Goal: Task Accomplishment & Management: Manage account settings

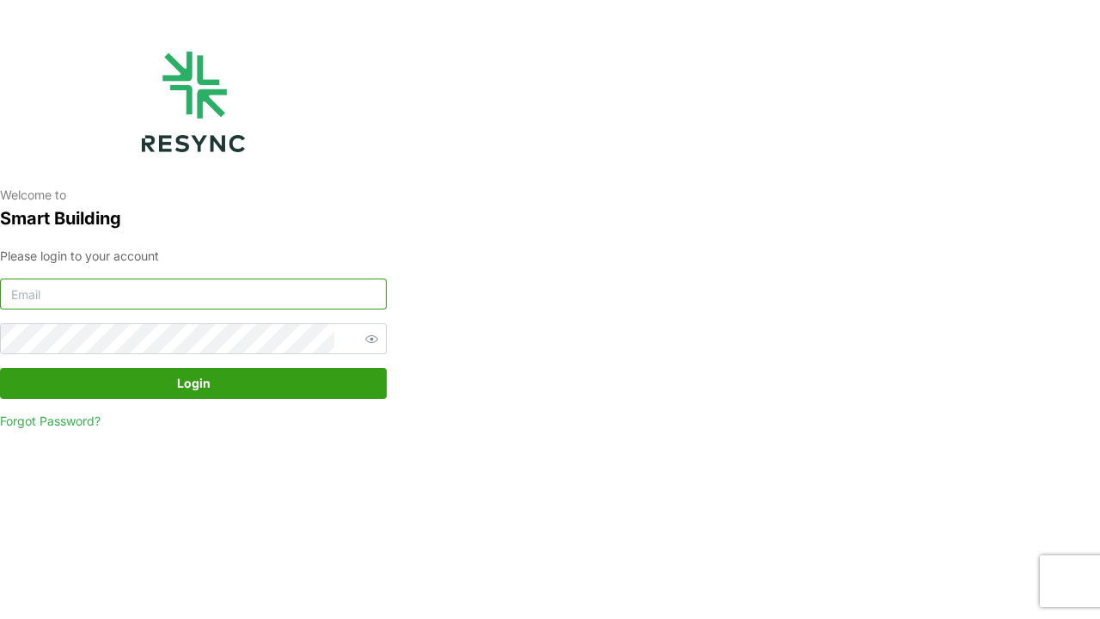
click at [64, 298] on input at bounding box center [193, 294] width 387 height 31
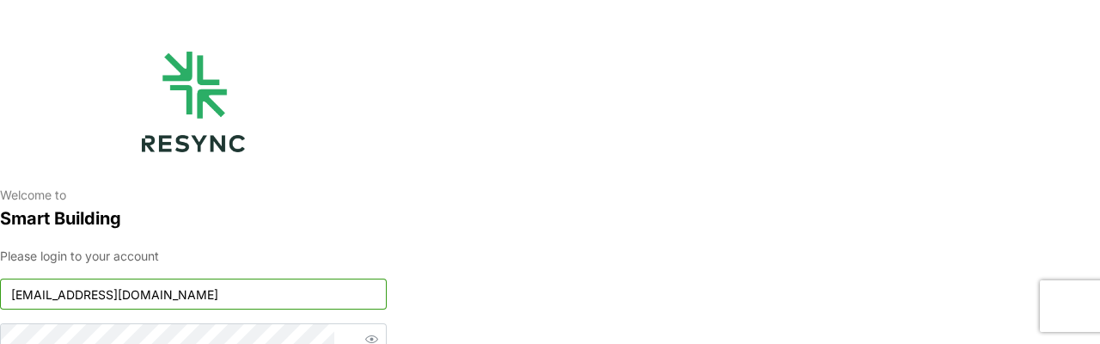
type input "[EMAIL_ADDRESS][DOMAIN_NAME]"
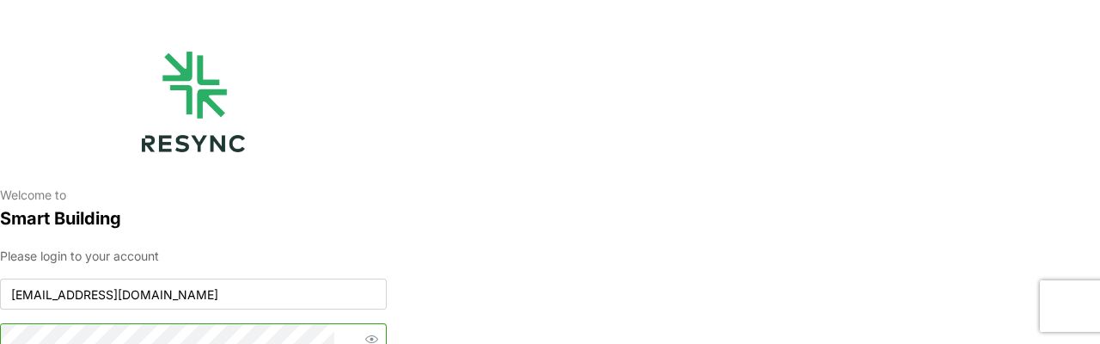
scroll to position [9, 0]
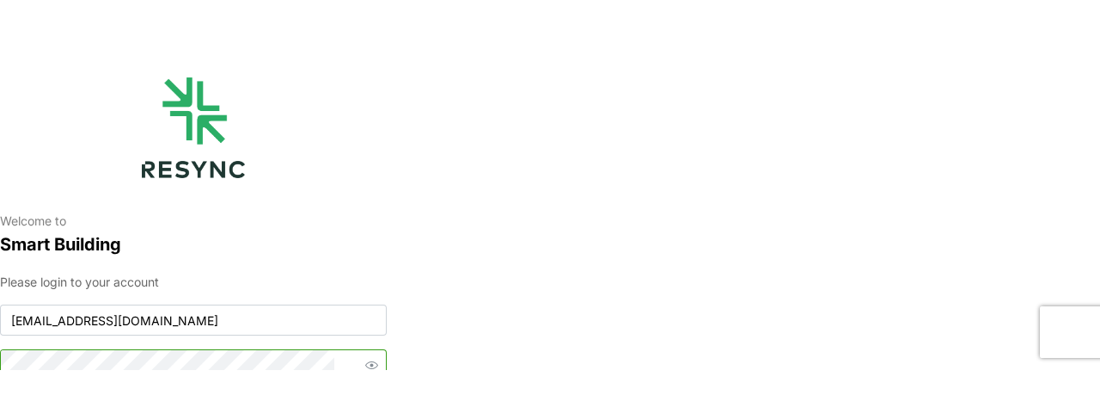
scroll to position [2, 0]
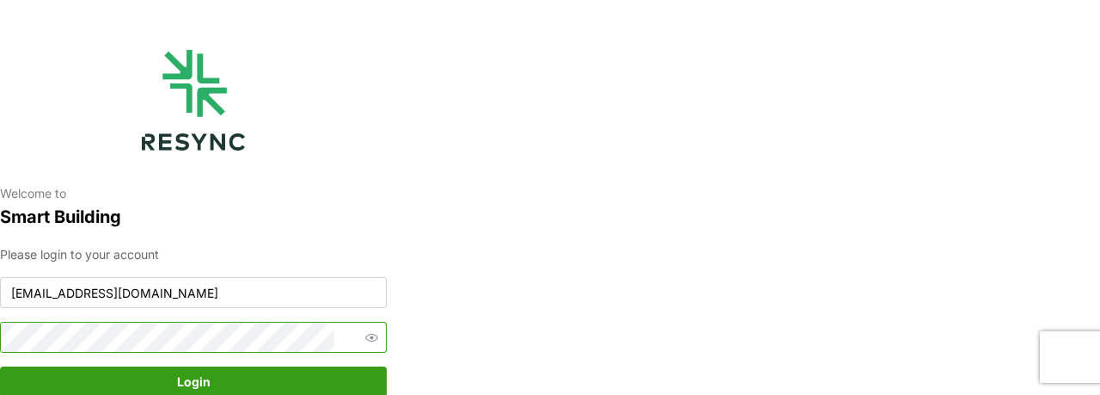
click at [0, 366] on button "Login" at bounding box center [193, 381] width 387 height 31
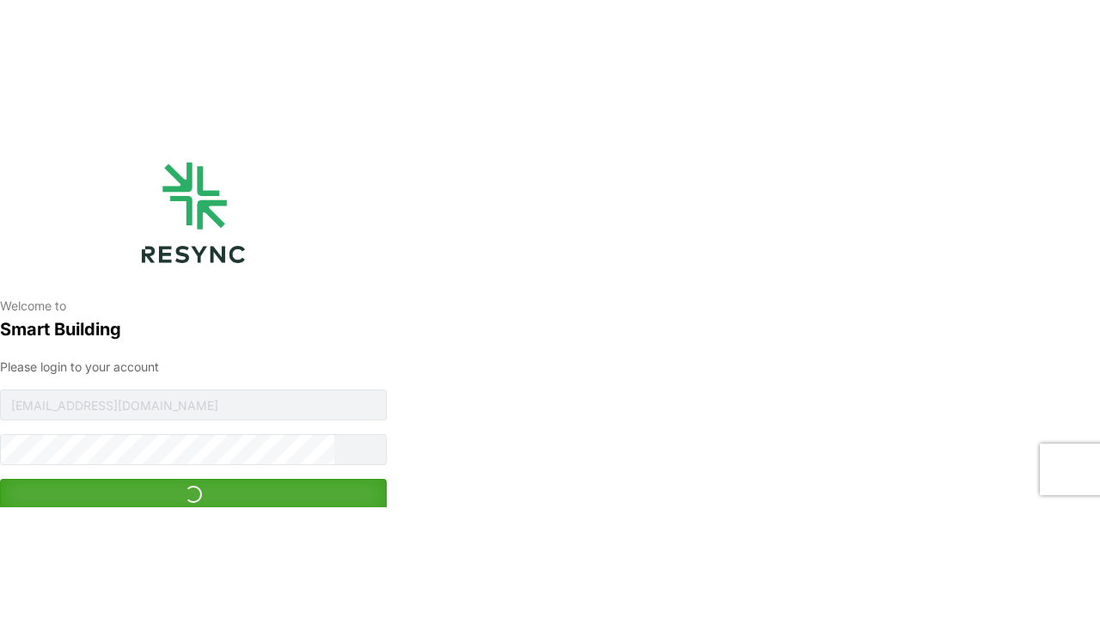
scroll to position [0, 0]
